Goal: Task Accomplishment & Management: Manage account settings

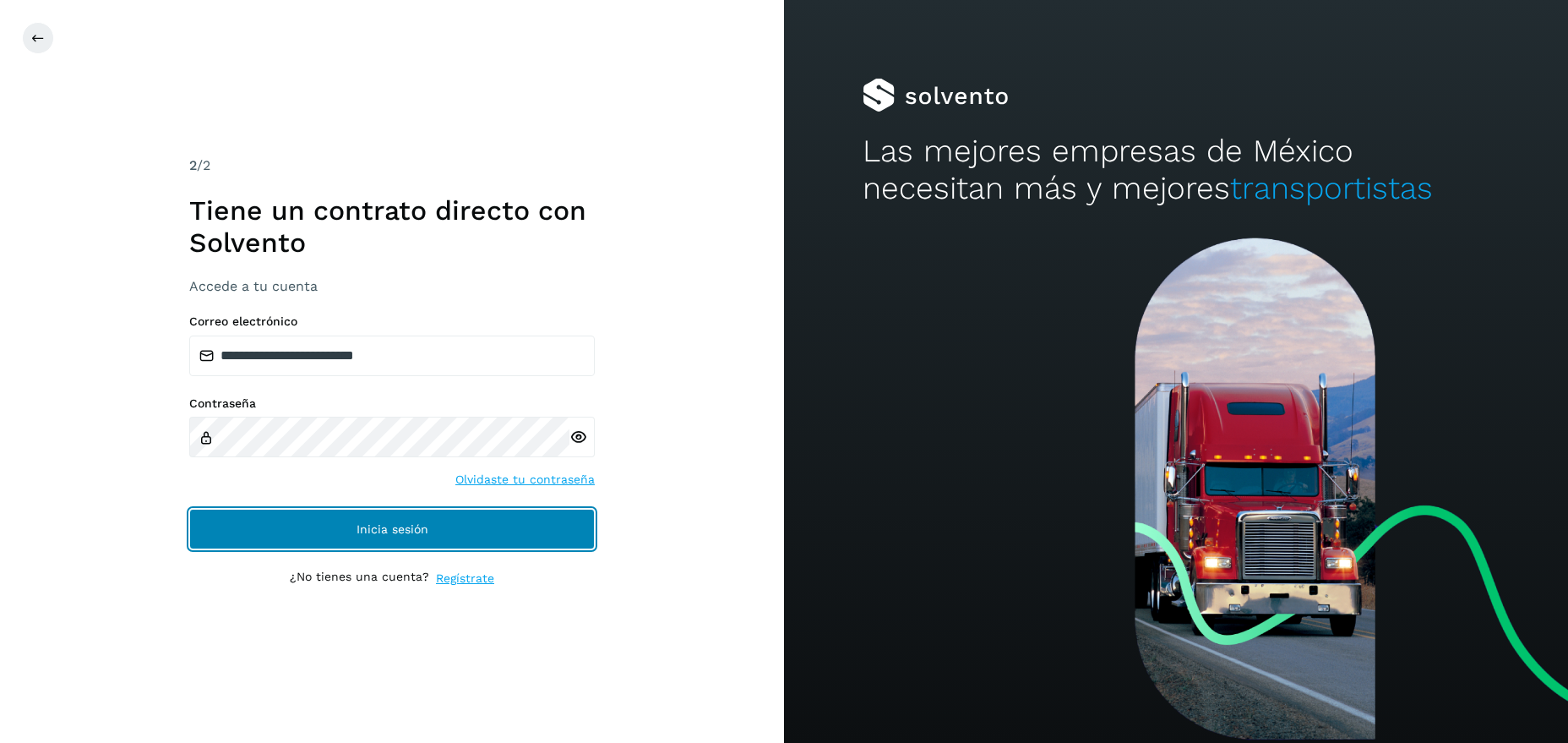
click at [406, 529] on span "Inicia sesión" at bounding box center [392, 529] width 72 height 12
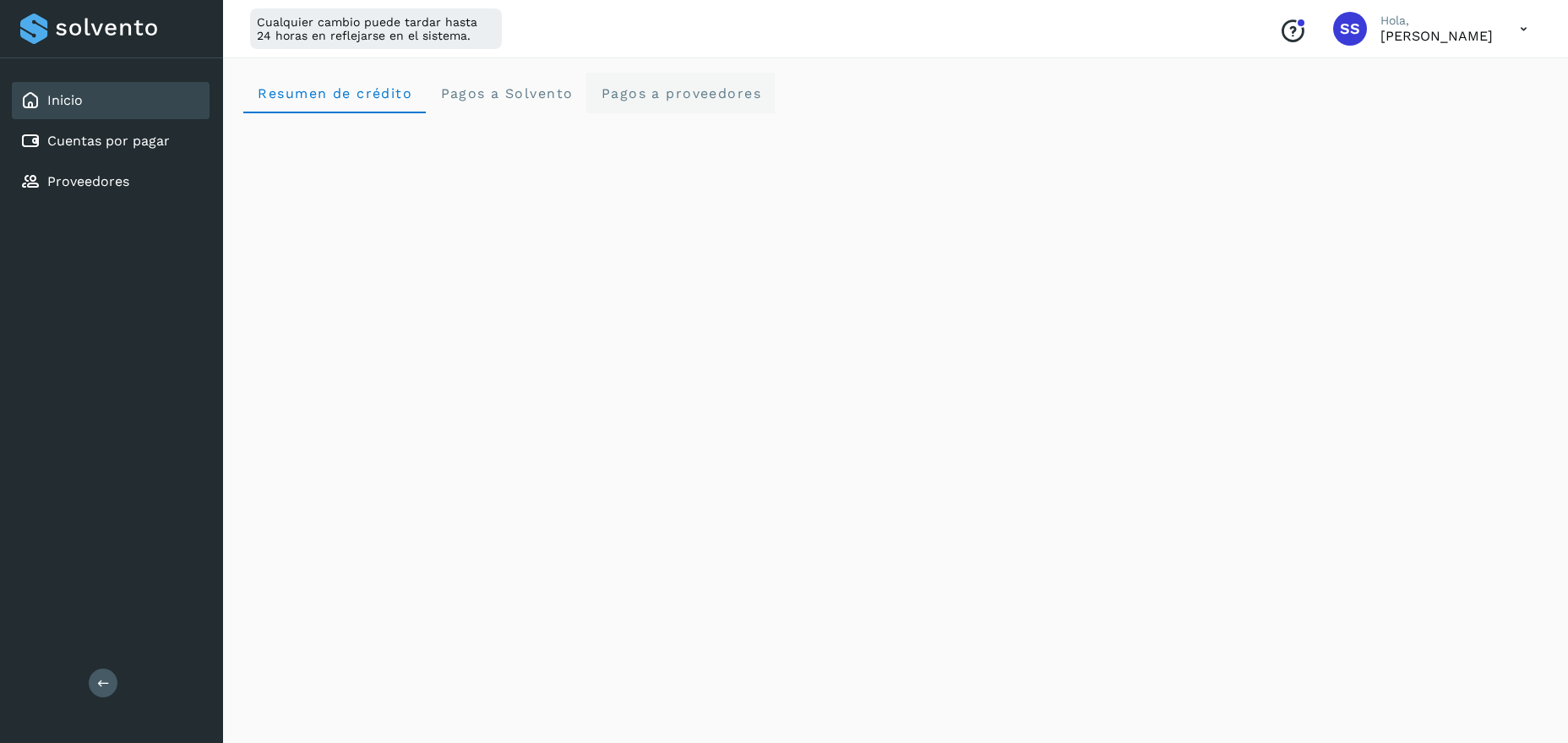
click at [631, 100] on span "Pagos a proveedores" at bounding box center [680, 93] width 161 height 16
click at [334, 94] on span "Resumen de crédito" at bounding box center [335, 93] width 155 height 16
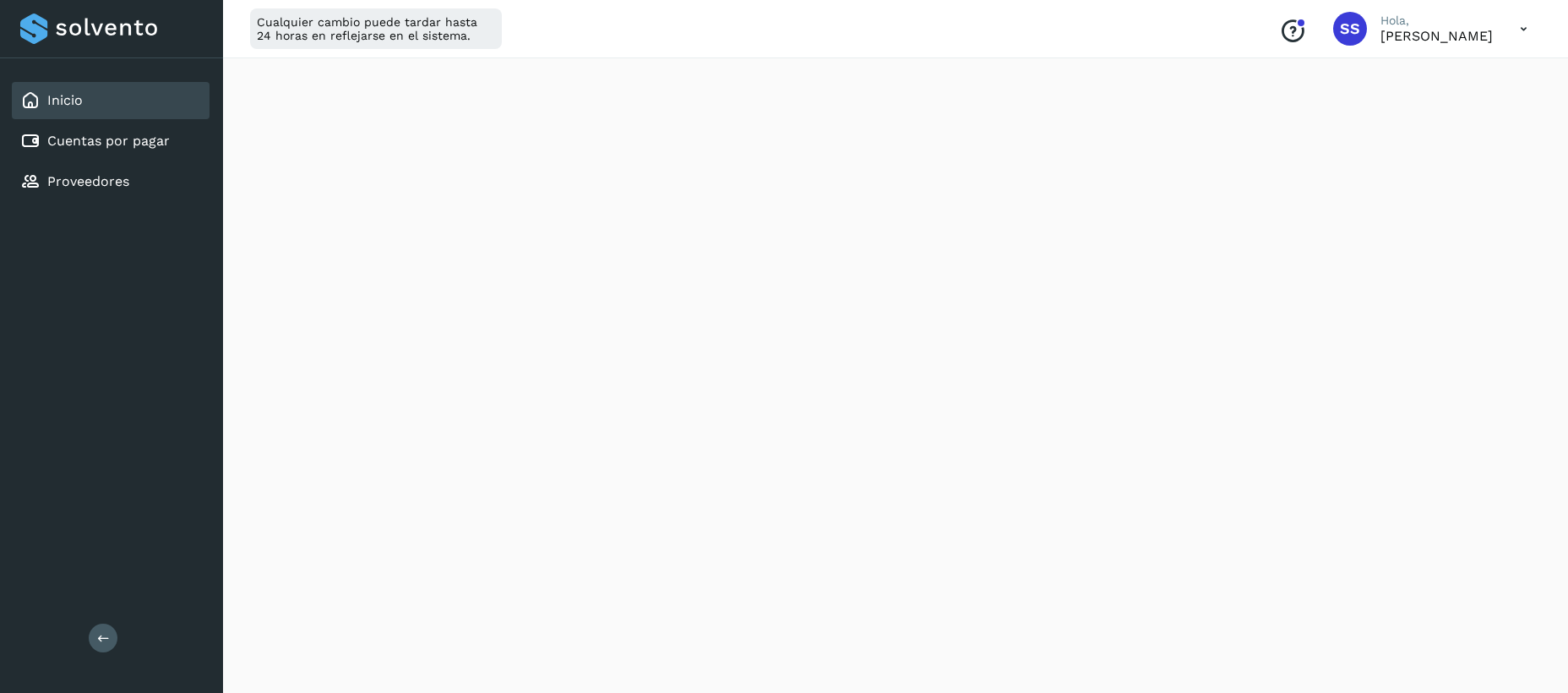
click at [855, 27] on div "Cualquier cambio puede tardar hasta 24 horas en reflejarse en el sistema. Conoc…" at bounding box center [895, 29] width 1345 height 58
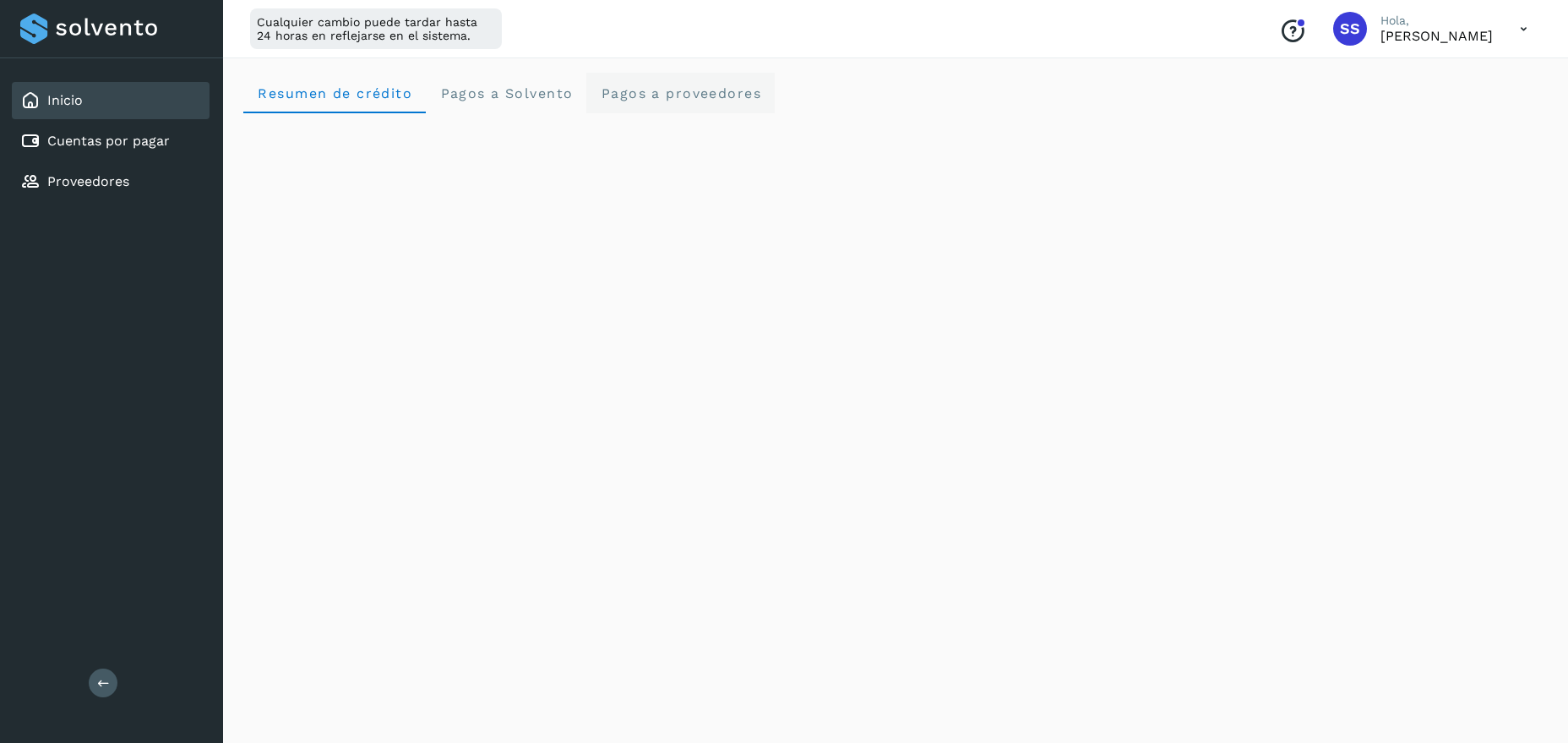
click at [704, 100] on span "Pagos a proveedores" at bounding box center [680, 93] width 161 height 16
click at [99, 179] on link "Proveedores" at bounding box center [89, 181] width 82 height 16
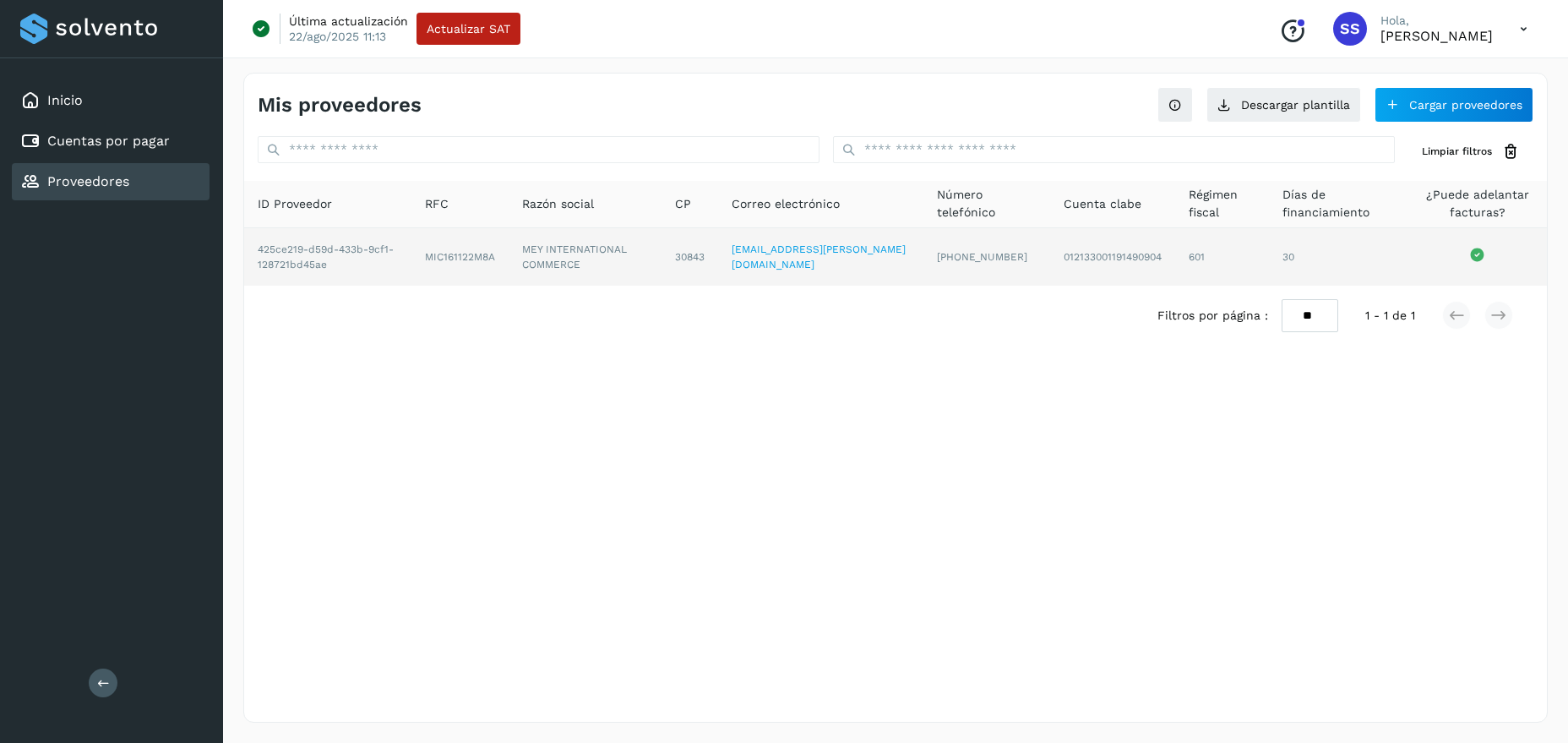
click at [412, 272] on td "425ce219-d59d-433b-9cf1-128721bd45ae" at bounding box center [460, 256] width 97 height 57
click at [412, 257] on td "425ce219-d59d-433b-9cf1-128721bd45ae" at bounding box center [460, 256] width 97 height 57
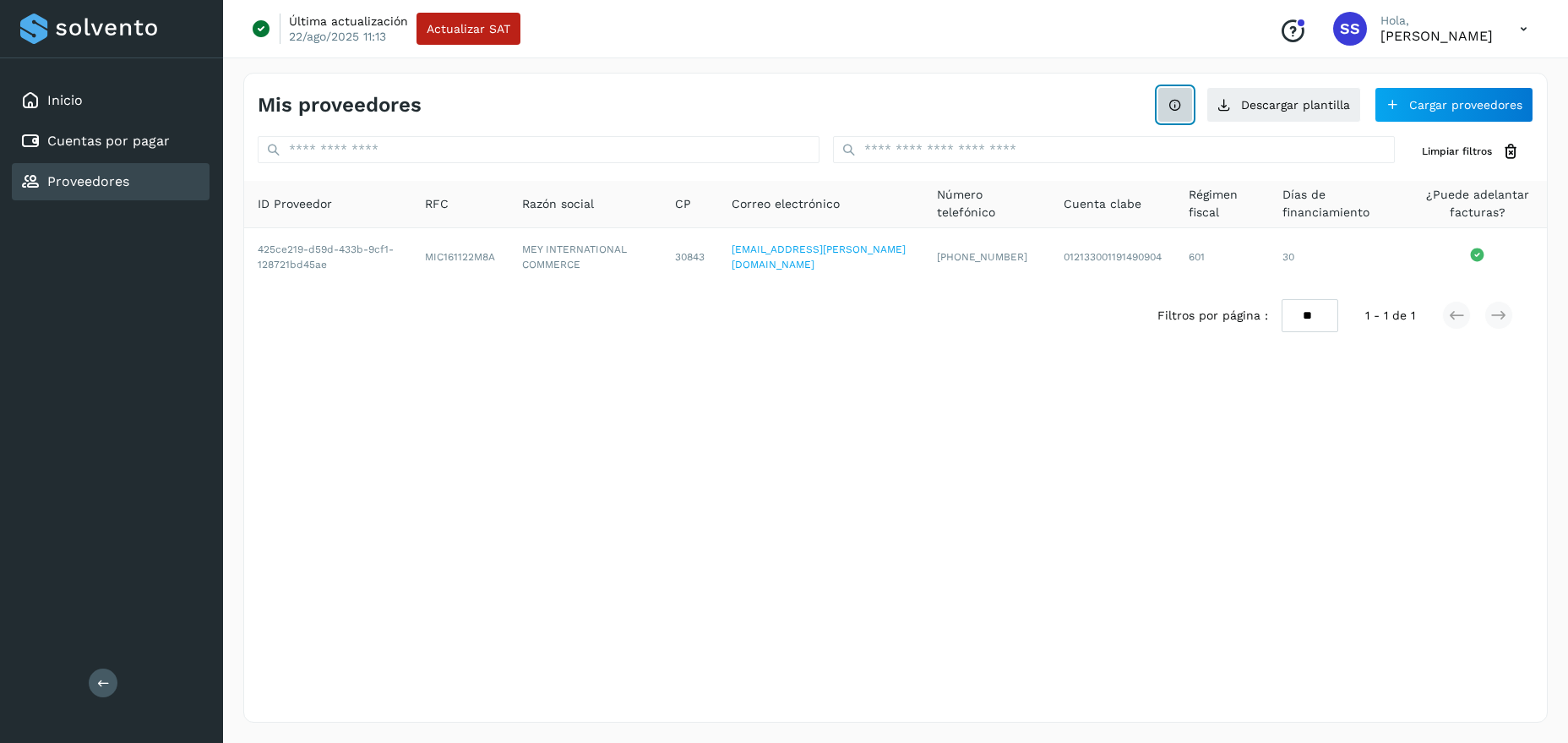
click at [1184, 109] on button at bounding box center [1175, 105] width 36 height 36
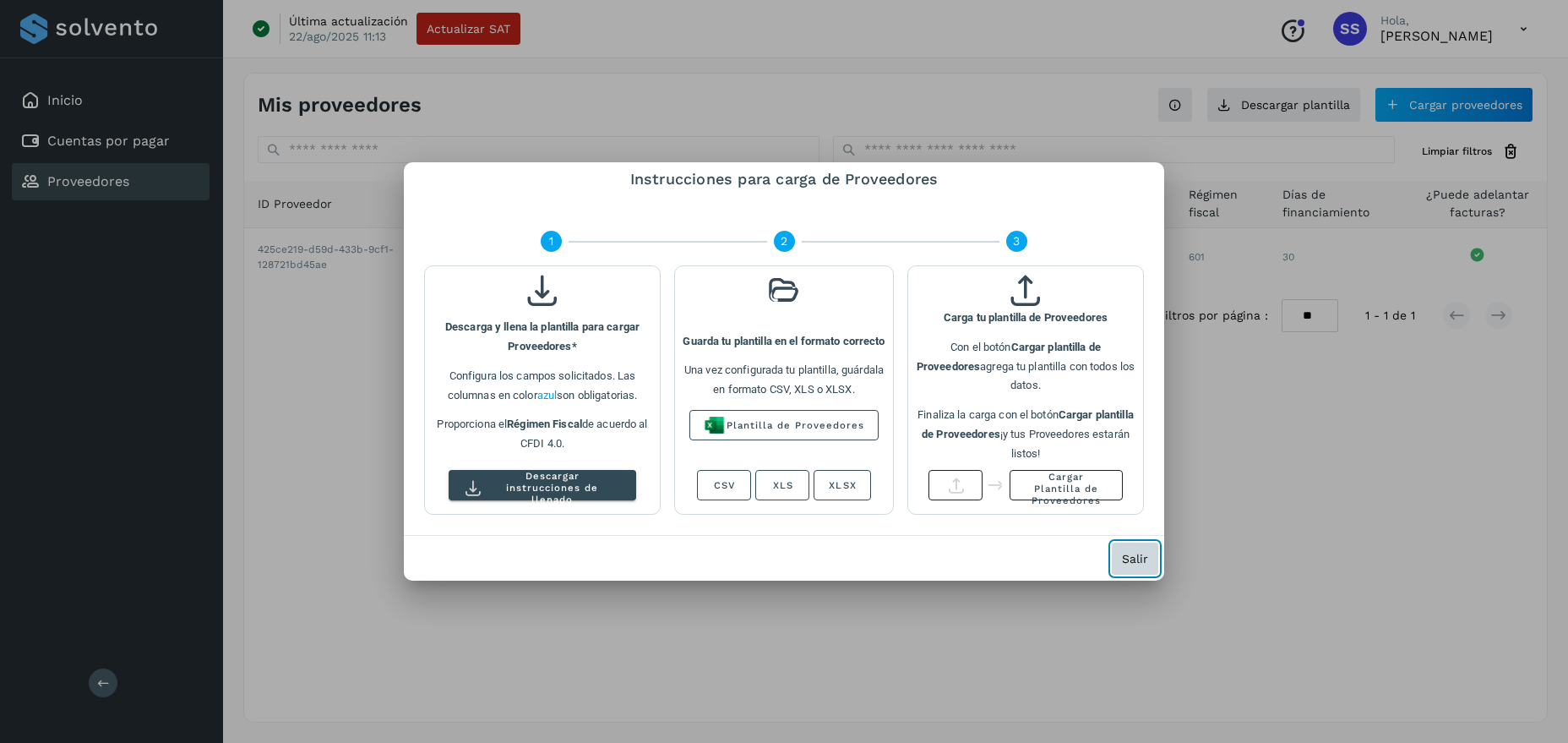
click at [1139, 558] on span "Salir" at bounding box center [1135, 559] width 26 height 12
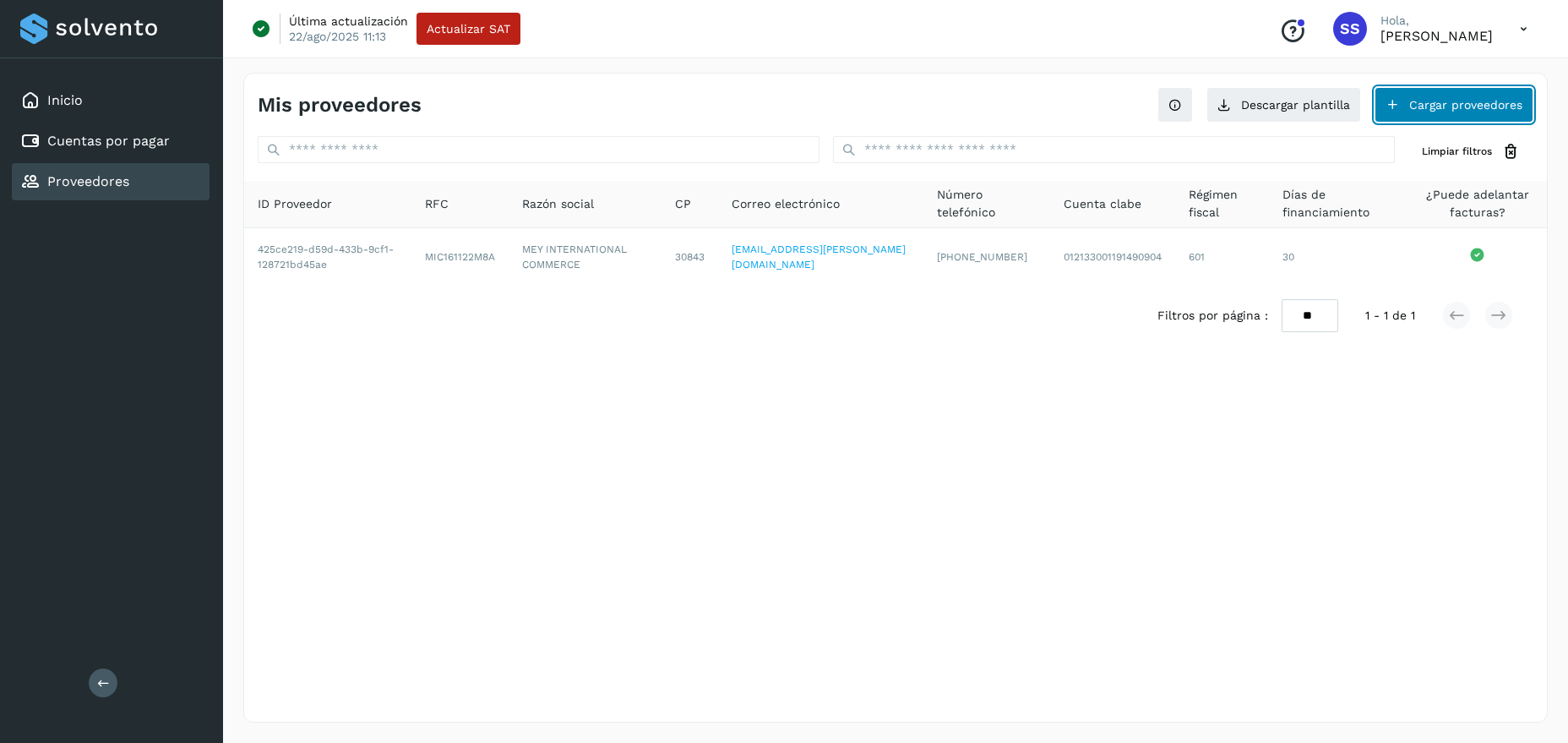
click at [1463, 103] on button "Cargar proveedores" at bounding box center [1454, 105] width 159 height 36
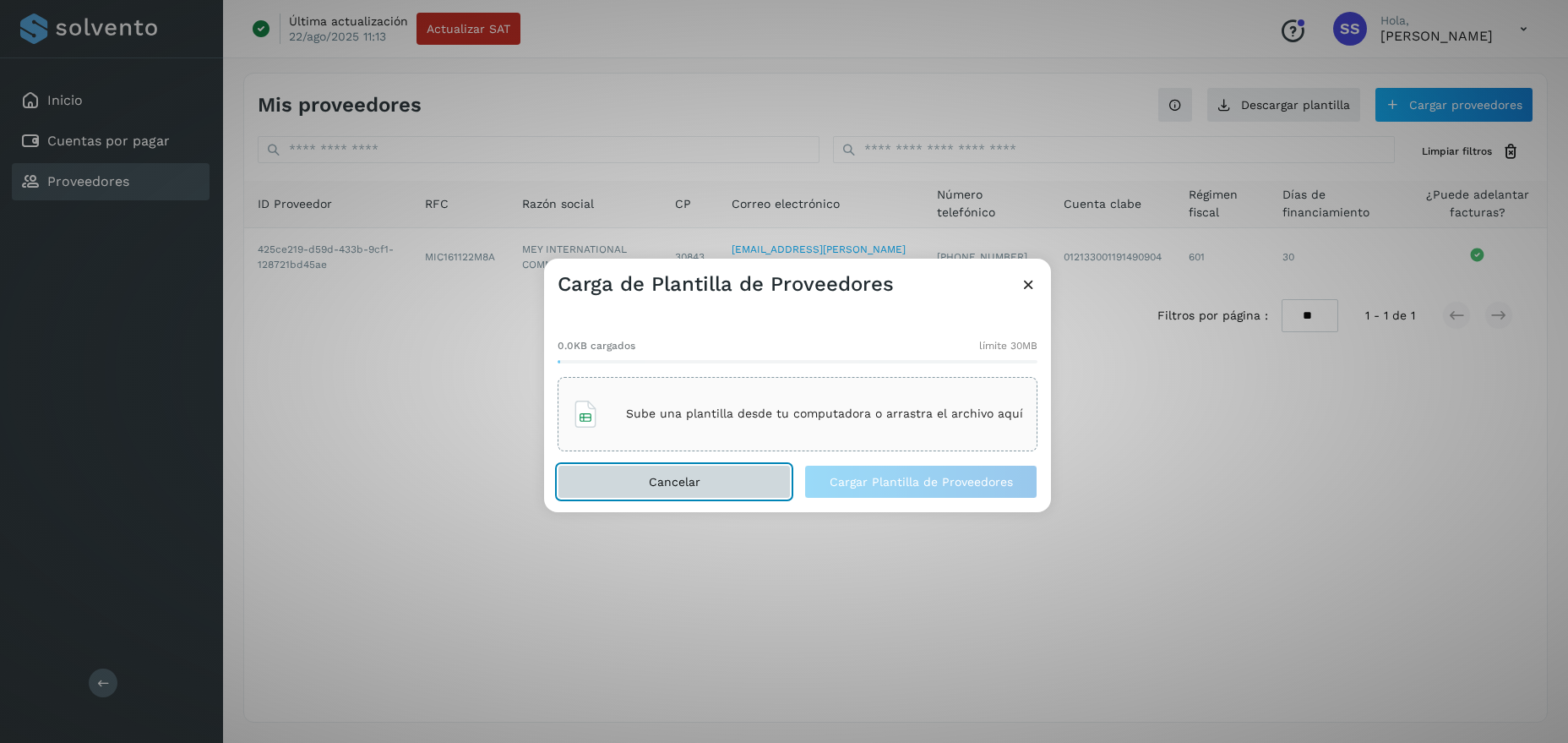
click at [722, 488] on button "Cancelar" at bounding box center [674, 482] width 233 height 34
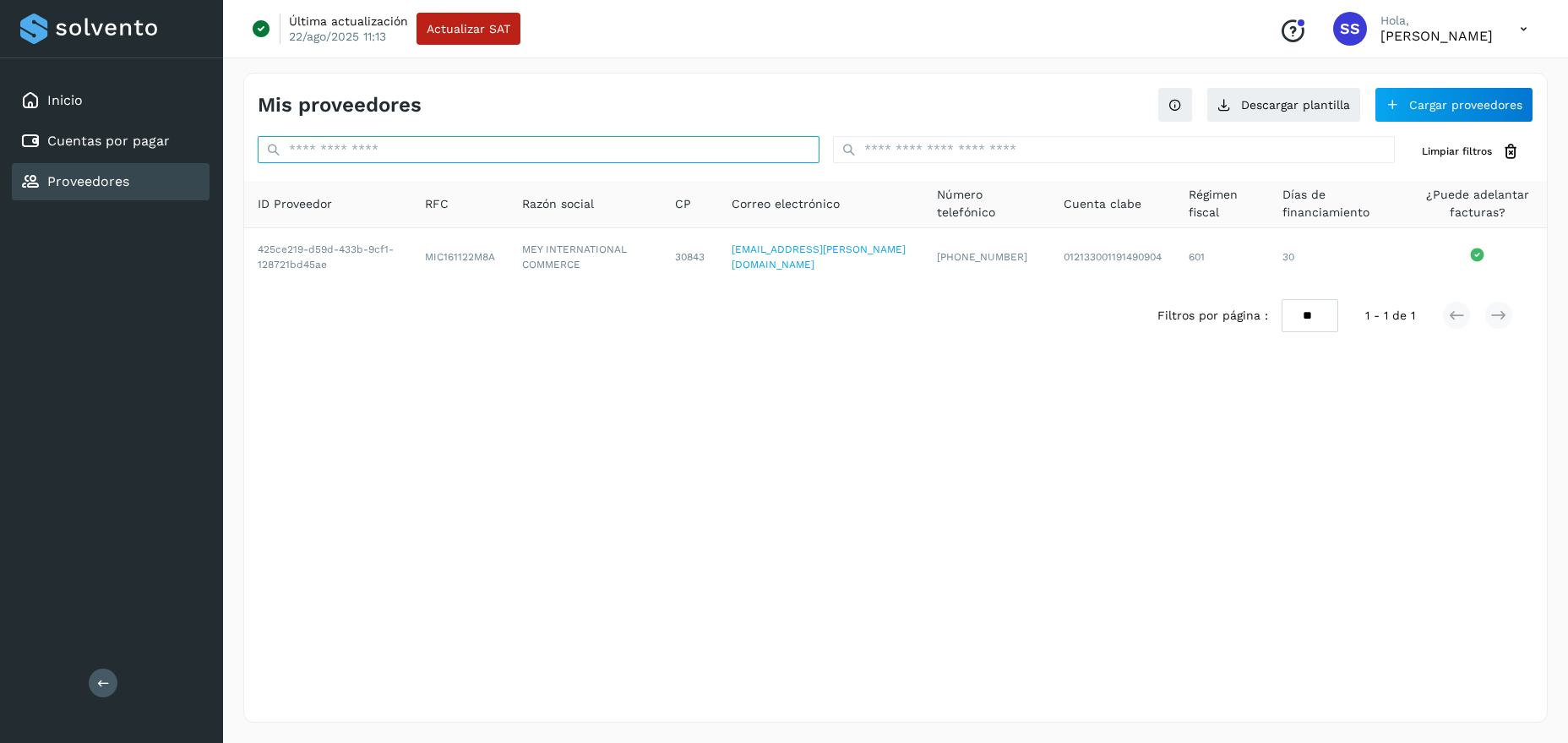
click at [384, 148] on input "text" at bounding box center [538, 149] width 562 height 27
type input "*"
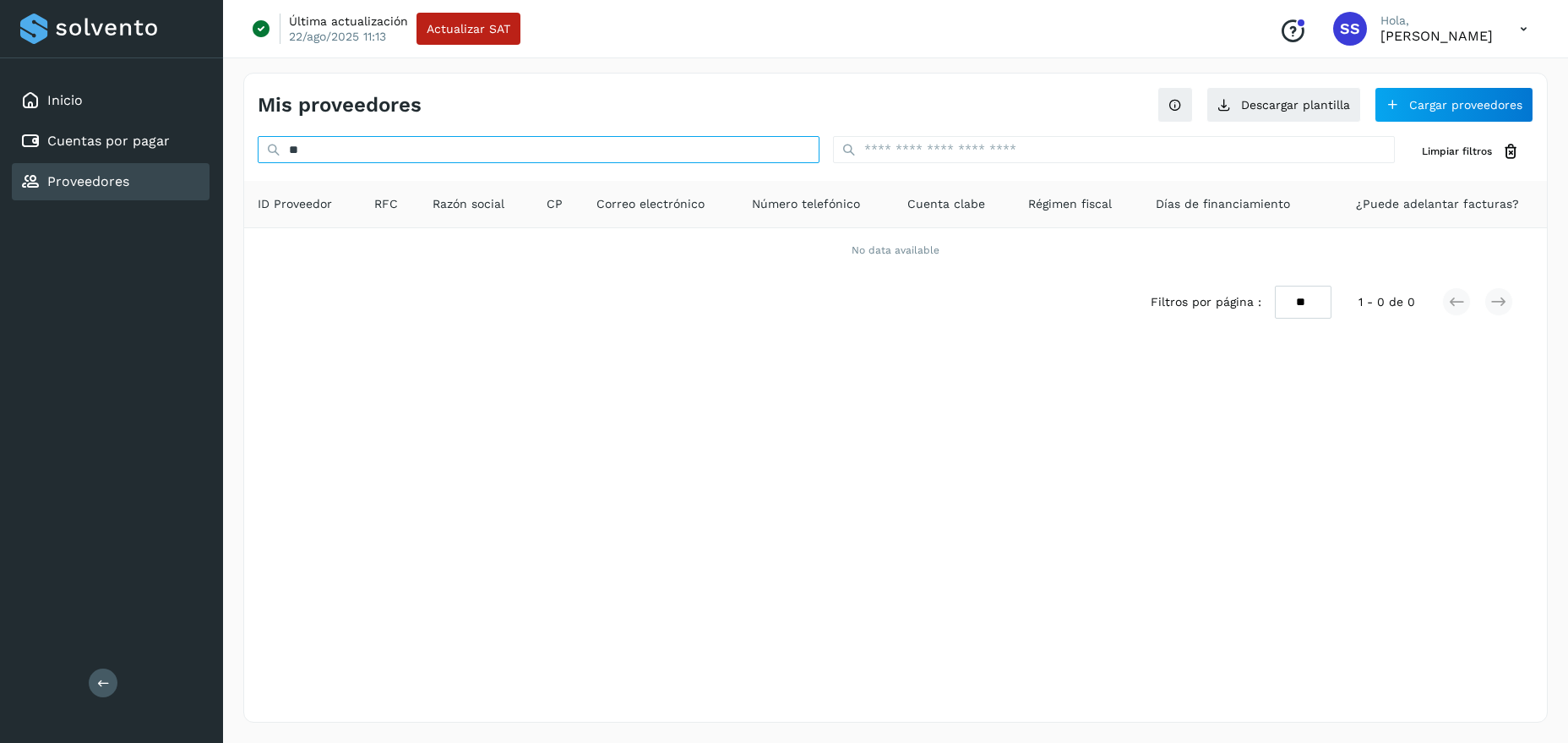
type input "*"
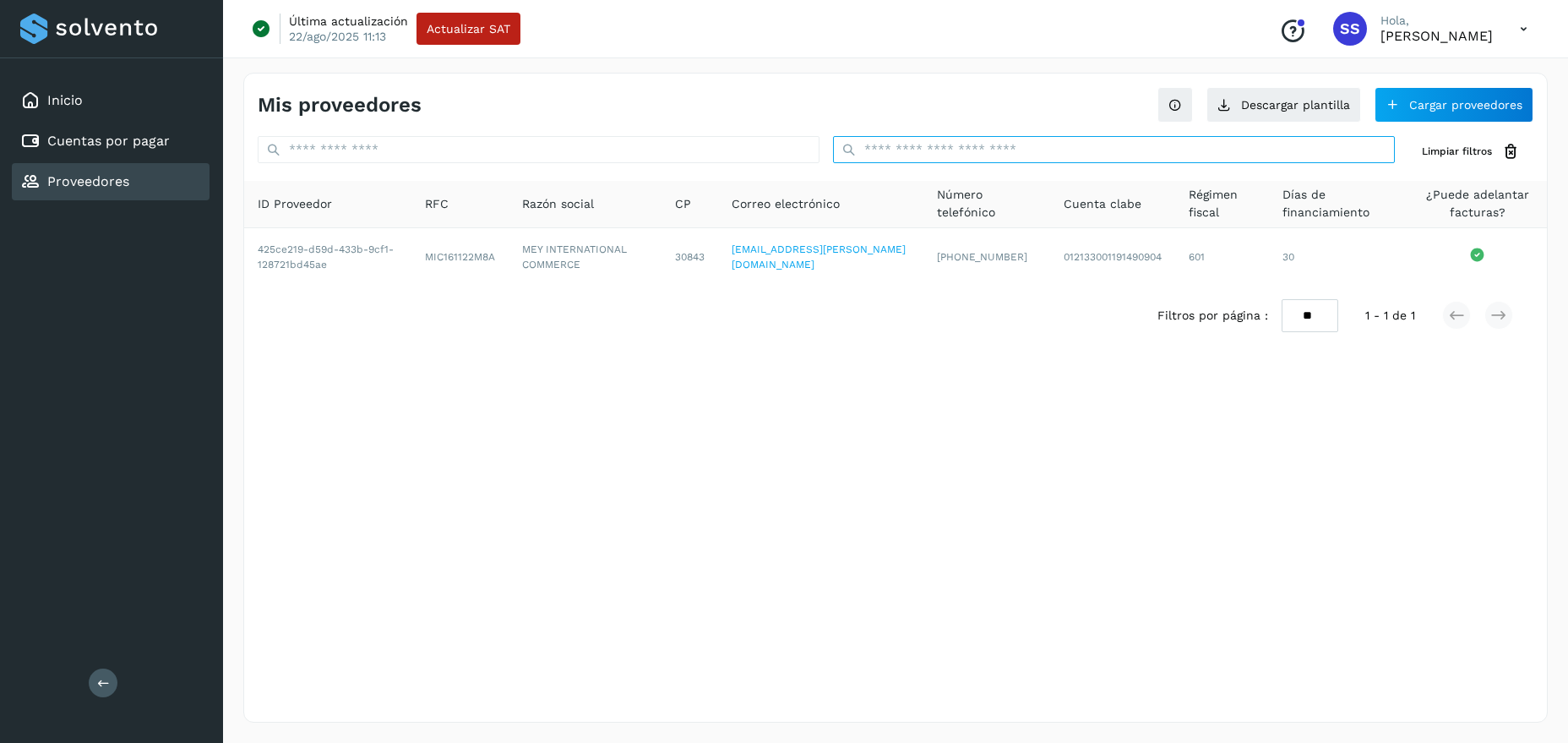
click at [965, 161] on input "text" at bounding box center [1113, 149] width 562 height 27
type input "***"
click at [847, 149] on icon at bounding box center [849, 150] width 15 height 15
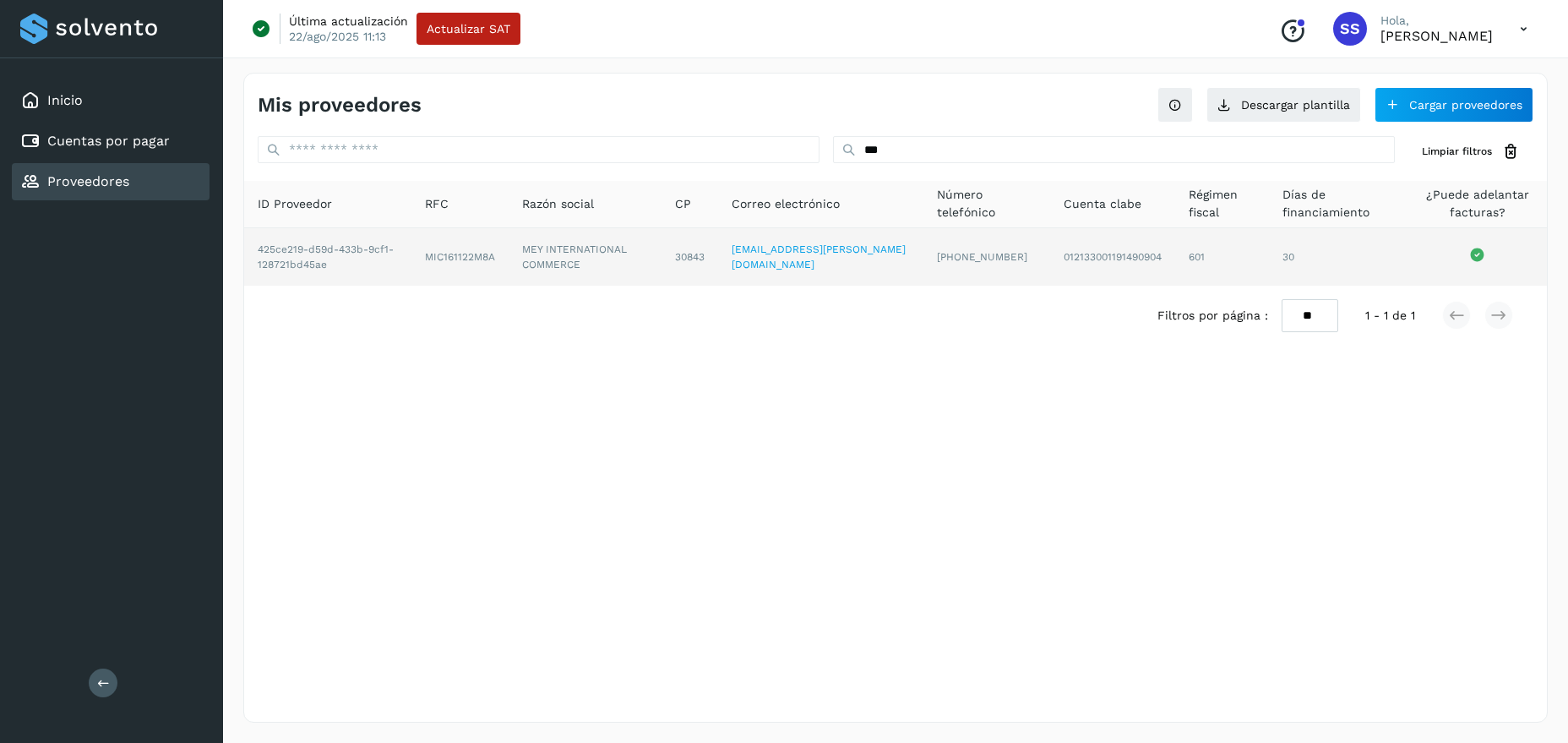
click at [661, 259] on td "MEY INTERNATIONAL COMMERCE" at bounding box center [690, 256] width 57 height 57
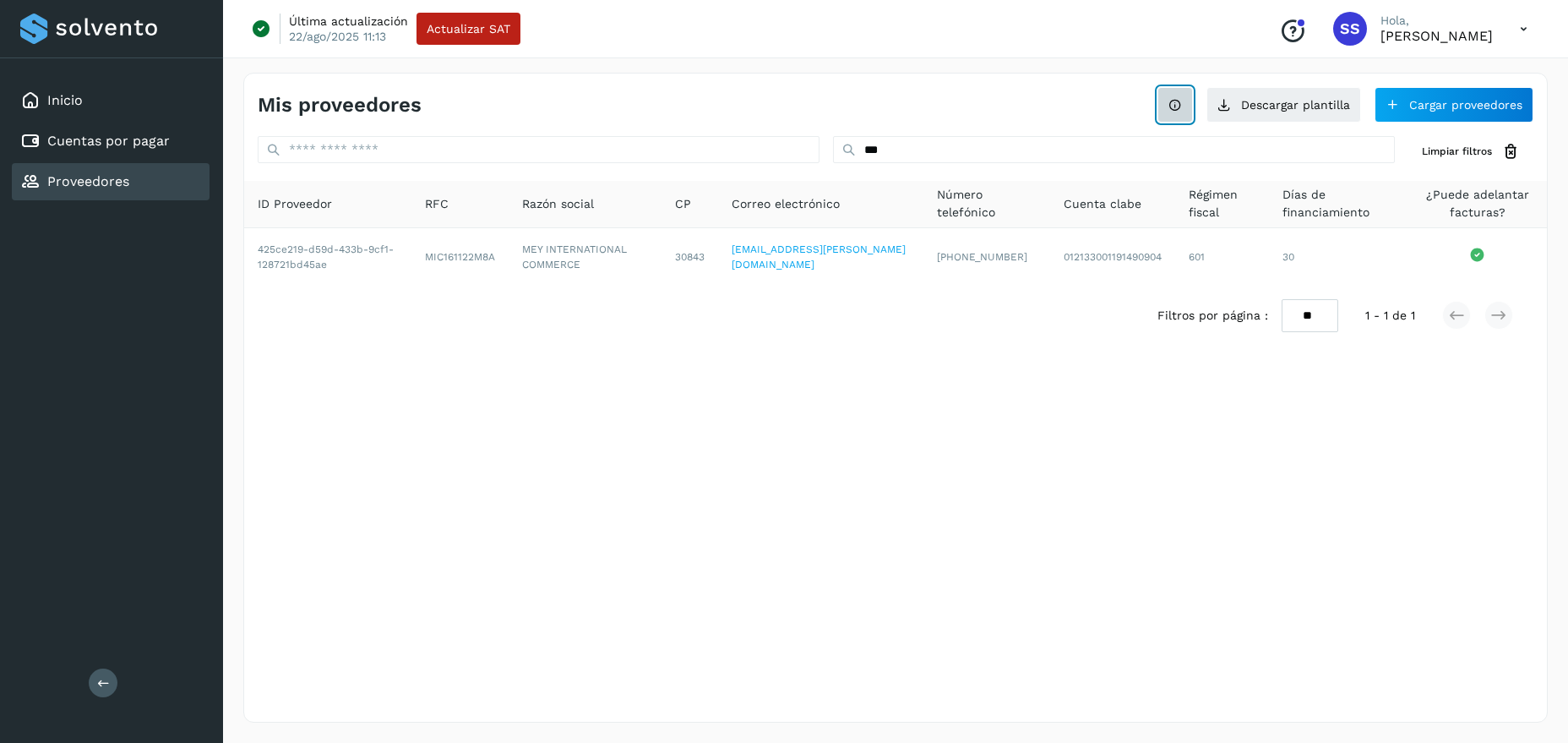
click at [1172, 106] on icon at bounding box center [1175, 105] width 13 height 13
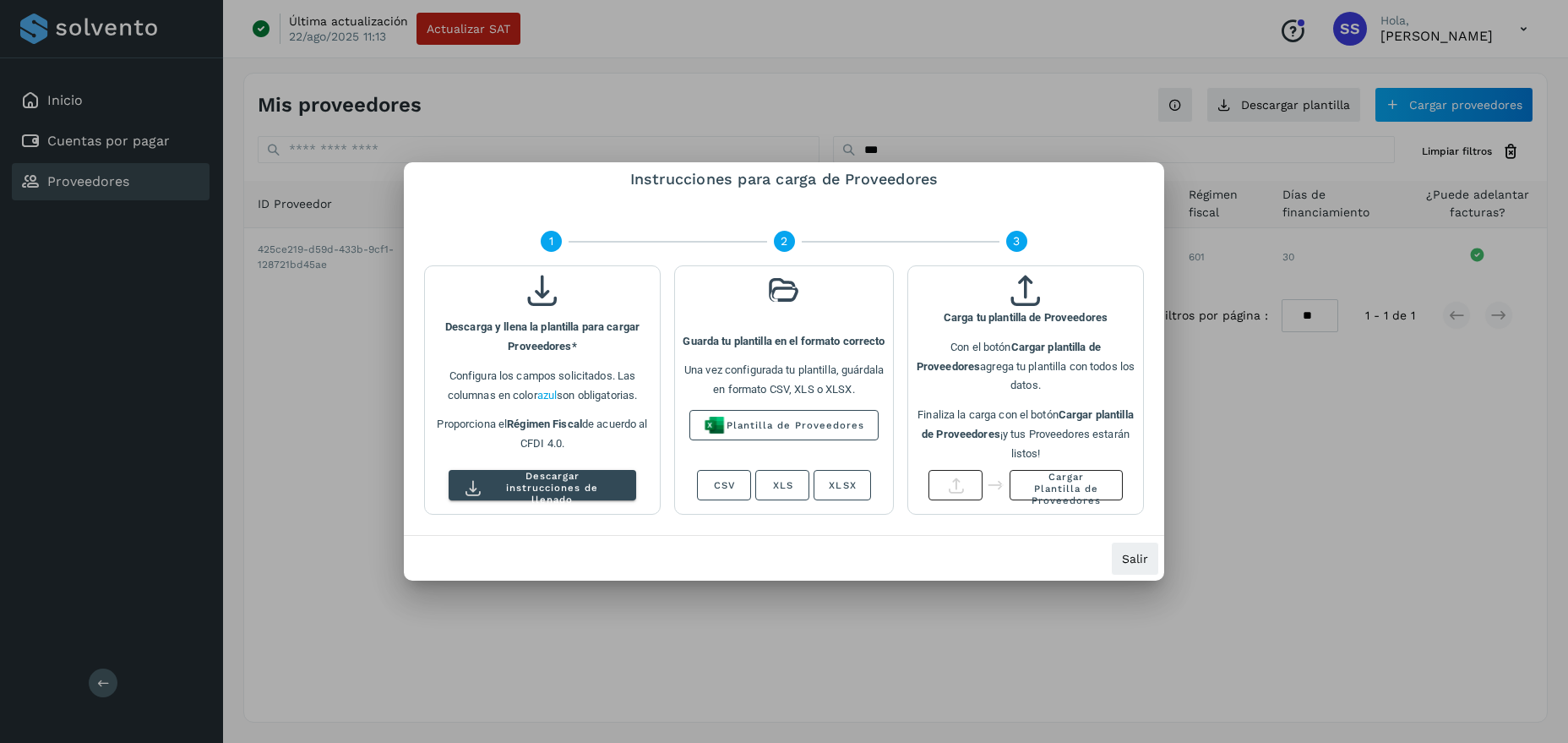
click at [1131, 69] on div at bounding box center [784, 372] width 1568 height 743
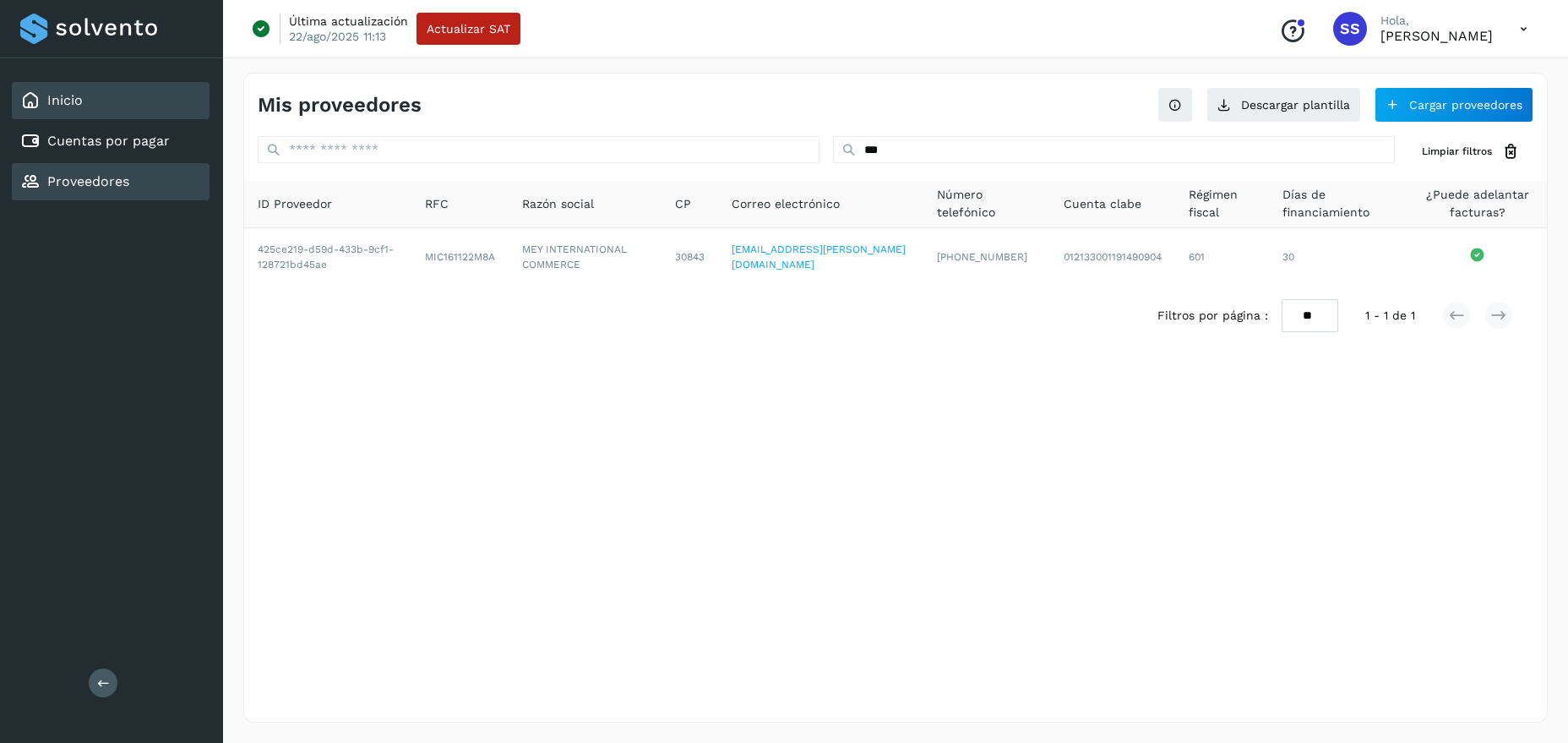
click at [76, 106] on link "Inicio" at bounding box center [65, 99] width 36 height 16
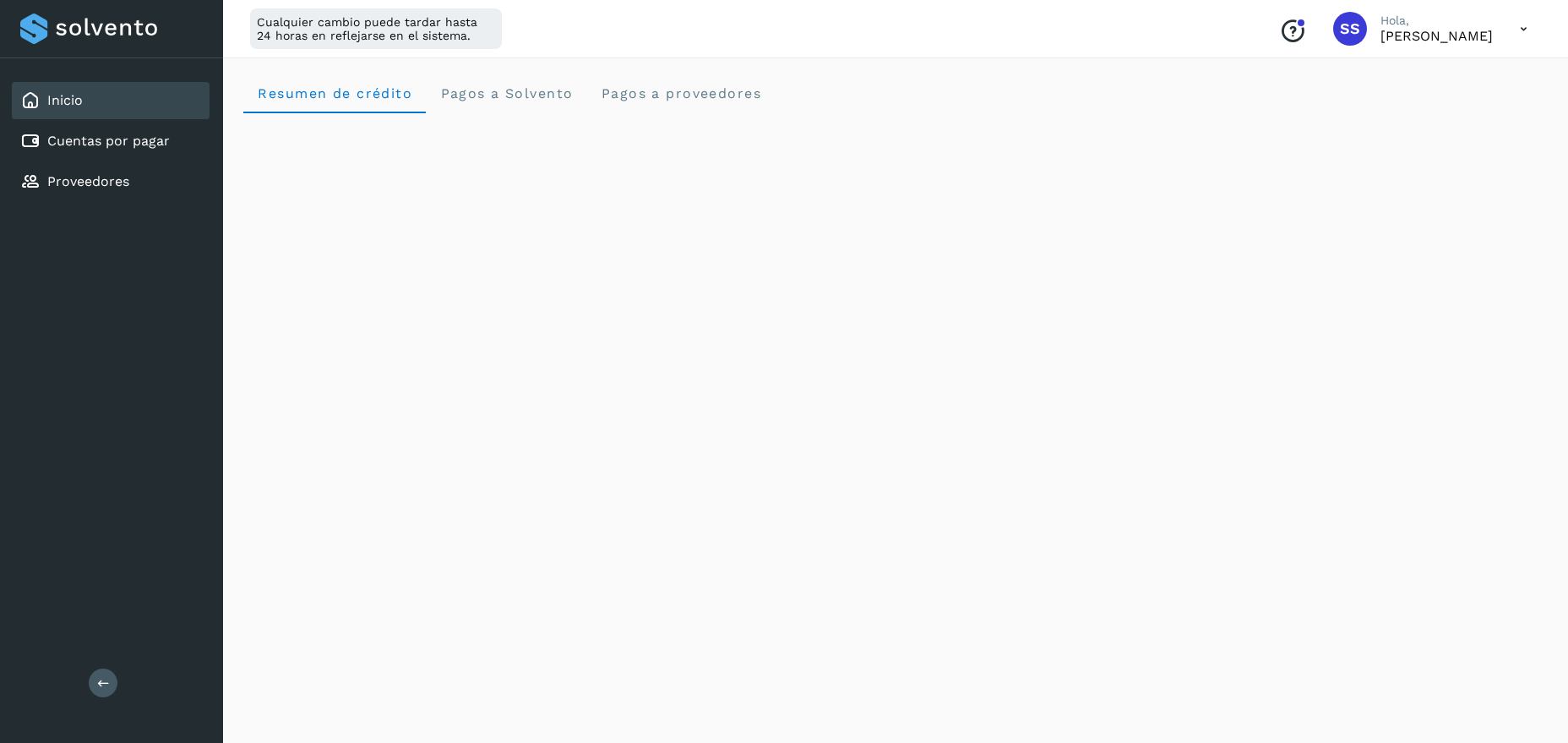
click at [1306, 30] on icon "Conoce nuestros beneficios" at bounding box center [1292, 31] width 27 height 27
drag, startPoint x: 699, startPoint y: 90, endPoint x: 699, endPoint y: 106, distance: 16.0
click at [699, 89] on span "Pagos a proveedores" at bounding box center [680, 93] width 161 height 16
click at [1411, 43] on p "[PERSON_NAME]" at bounding box center [1437, 36] width 112 height 16
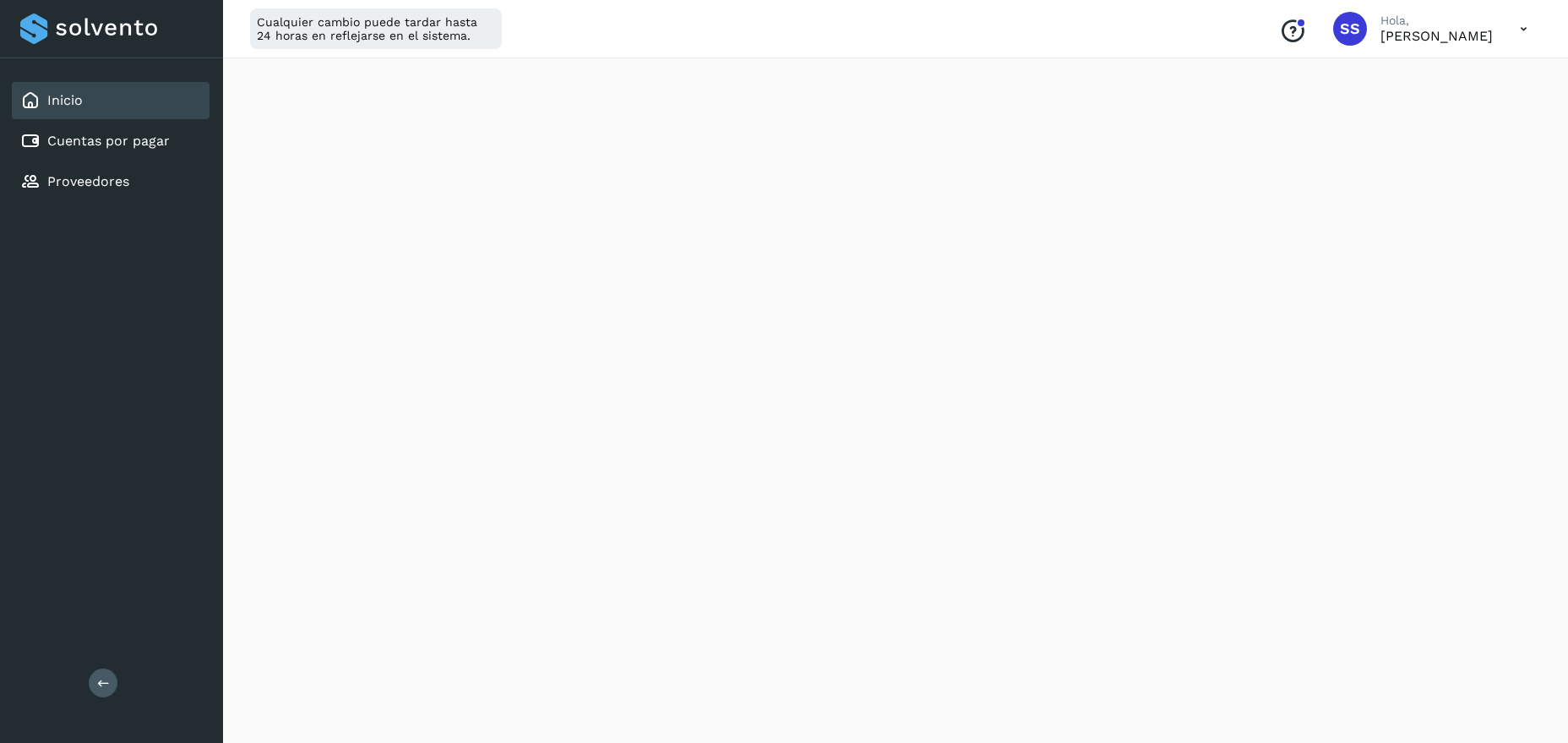
click at [1531, 26] on icon at bounding box center [1523, 29] width 35 height 35
click at [1462, 97] on div "Cerrar sesión" at bounding box center [1439, 109] width 201 height 32
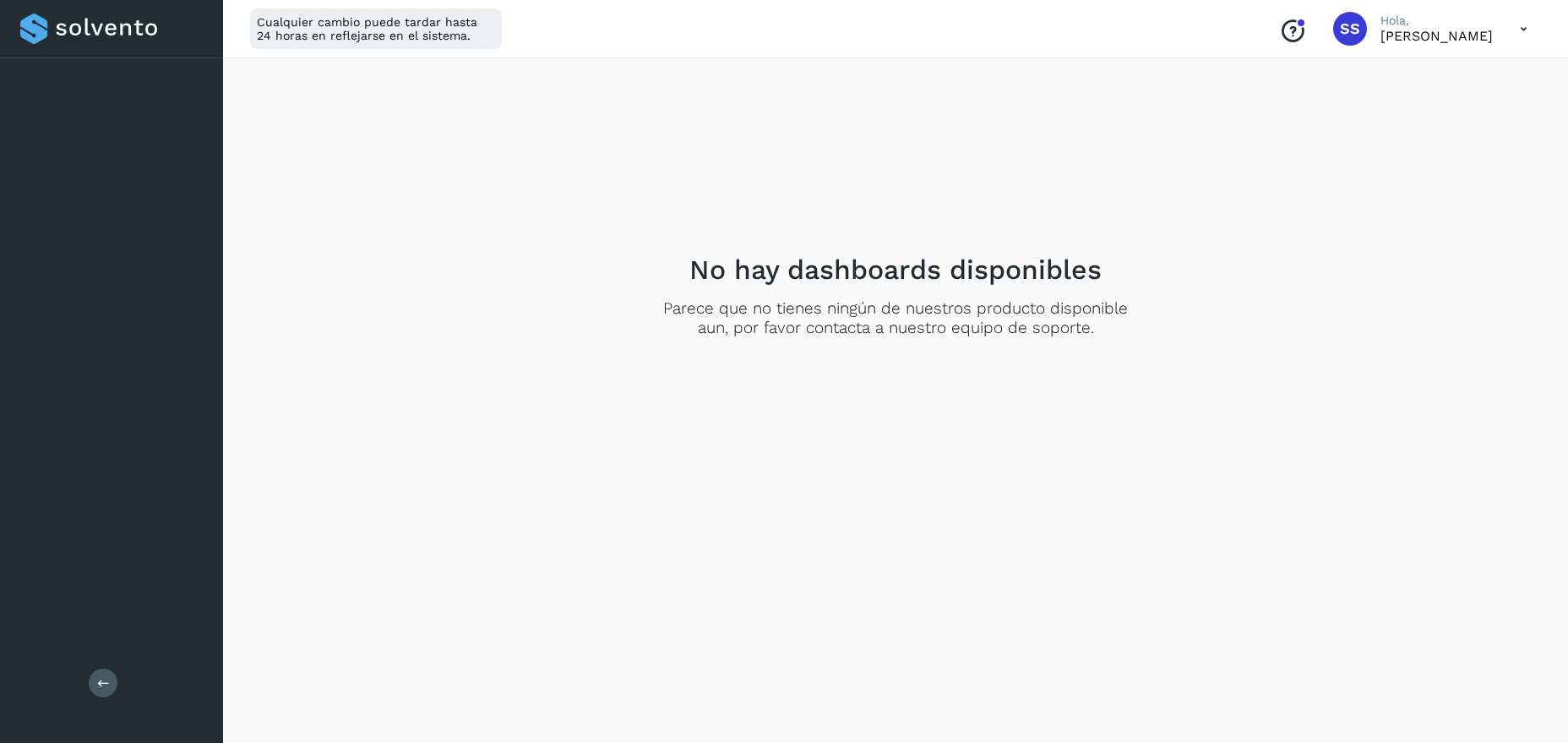
scroll to position [0, 0]
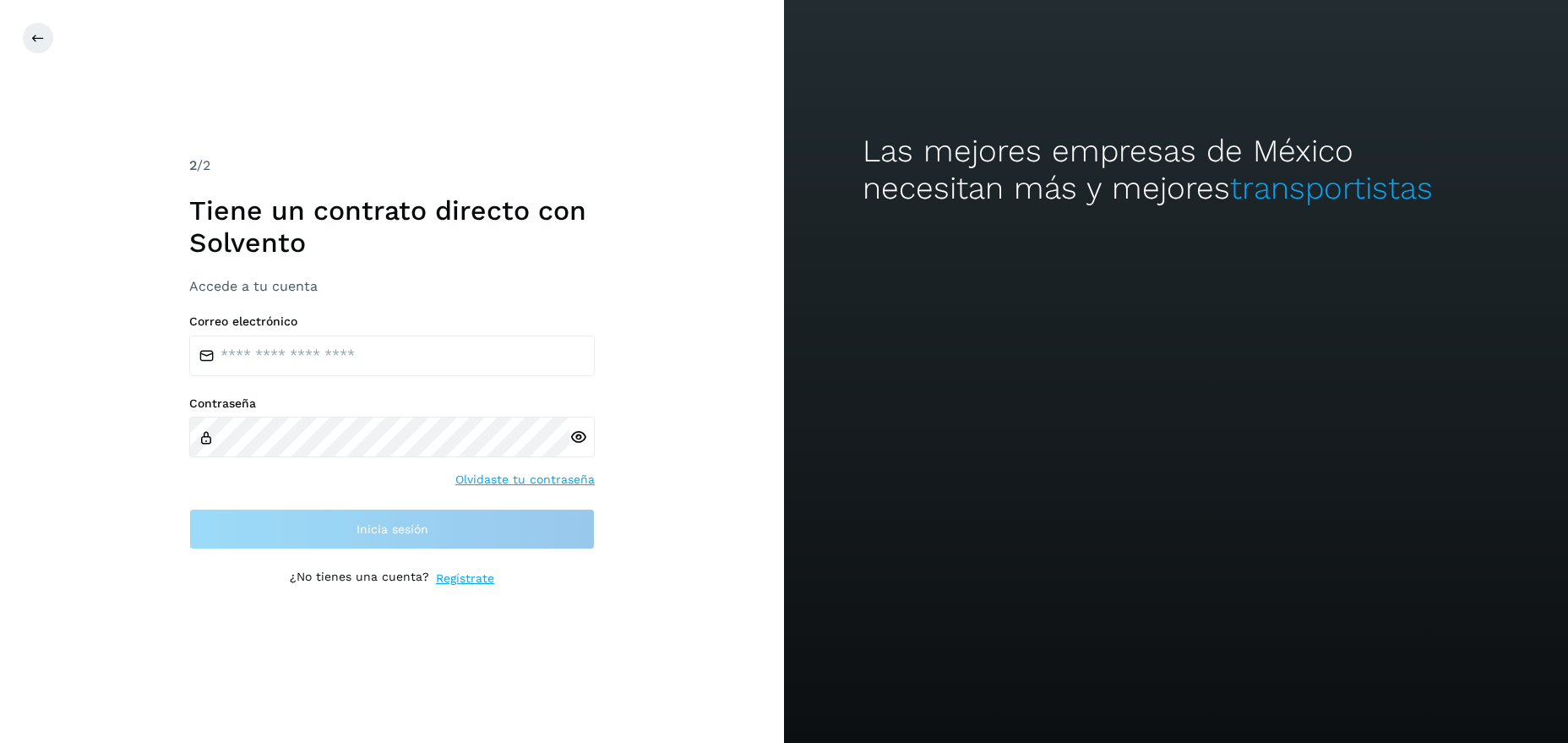
type input "**********"
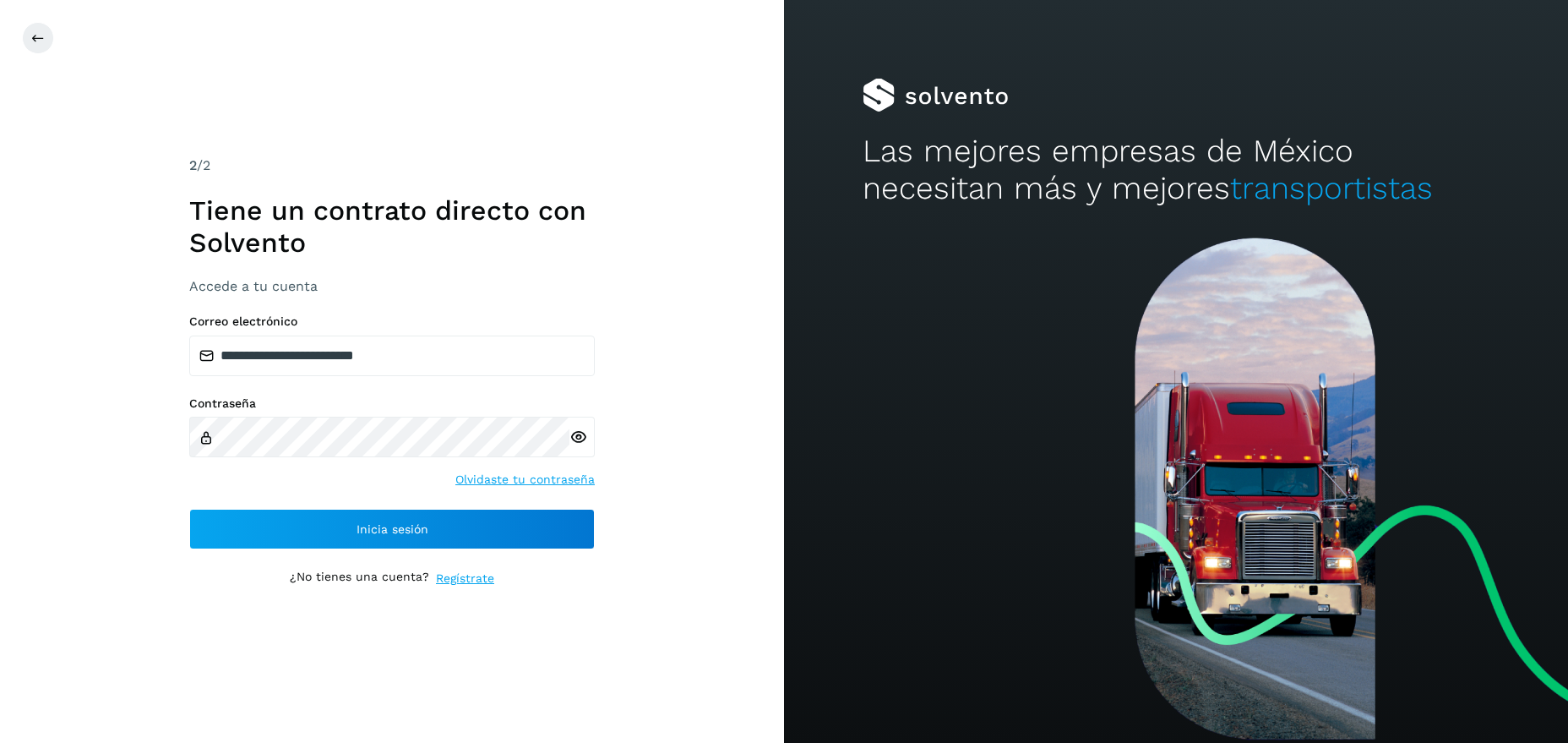
click at [357, 80] on div "**********" at bounding box center [392, 372] width 784 height 743
click at [224, 99] on div "**********" at bounding box center [392, 372] width 784 height 743
click at [599, 110] on div "**********" at bounding box center [392, 372] width 784 height 743
click at [443, 708] on div "**********" at bounding box center [392, 372] width 784 height 743
